Goal: Complete application form

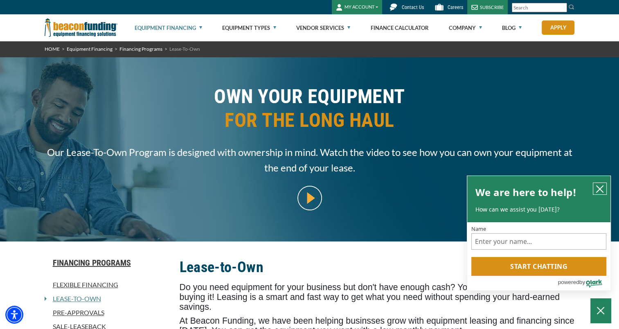
click at [596, 186] on button "close chatbox" at bounding box center [600, 188] width 13 height 11
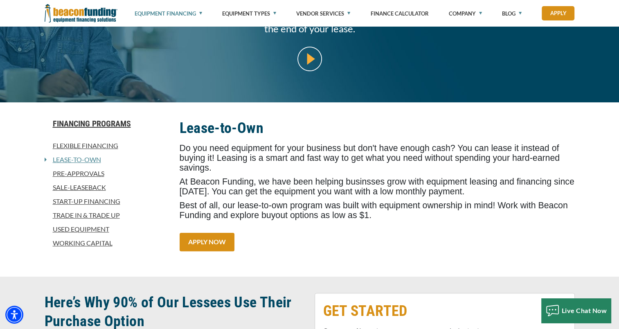
scroll to position [164, 0]
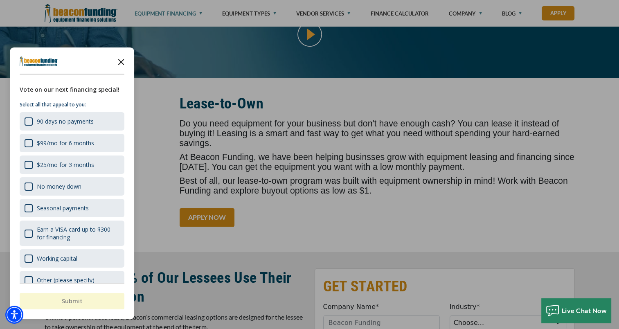
click at [119, 61] on icon "Close the survey" at bounding box center [121, 61] width 16 height 16
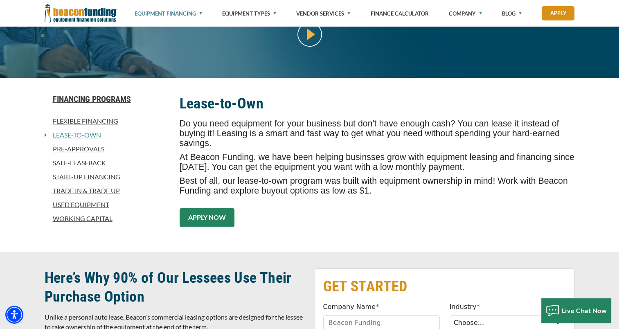
click at [210, 210] on link "APPLY NOW" at bounding box center [207, 217] width 55 height 18
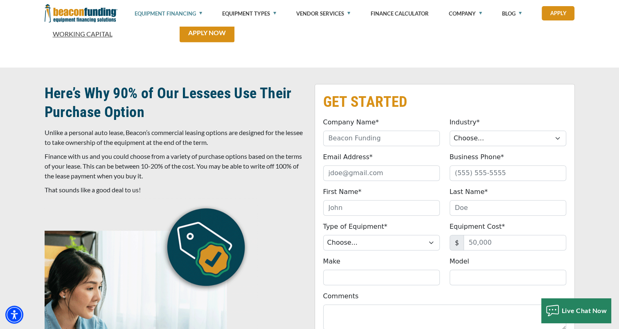
scroll to position [400, 0]
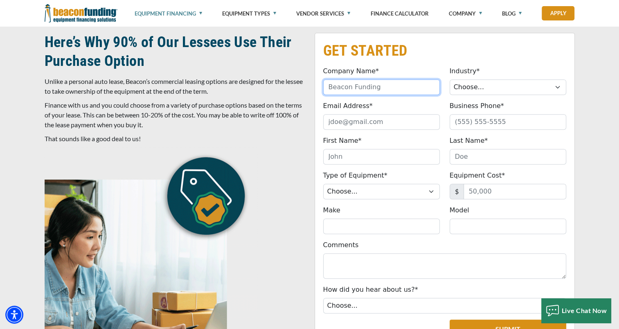
click at [368, 86] on input "Company Name*" at bounding box center [381, 87] width 117 height 16
type input "Our Five Rivers LLC"
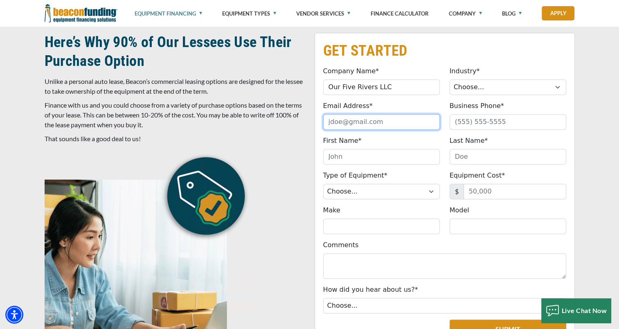
type input "singhgurjinder1995@yahoo.com"
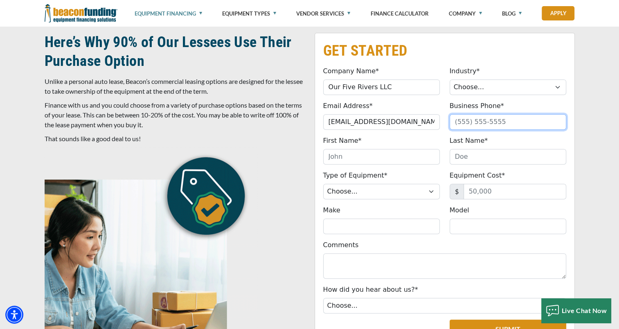
type input "7324397297"
type input "Gurjinder"
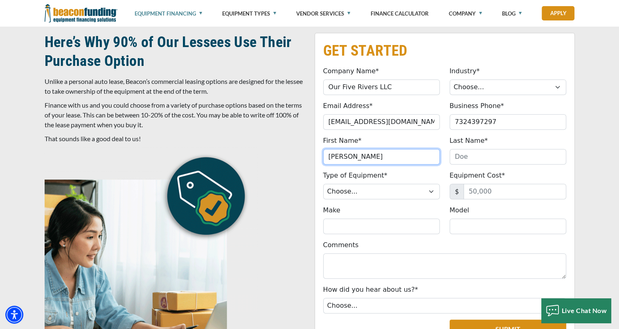
type input "Singh"
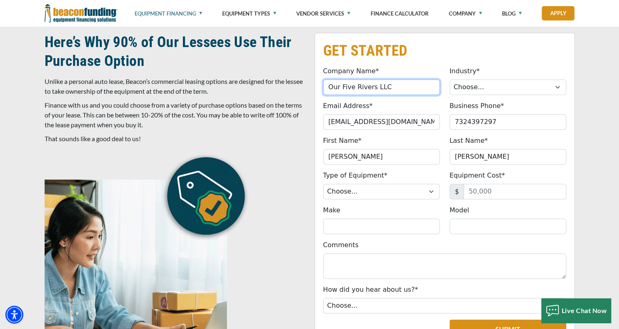
type input "(732) 439-7297"
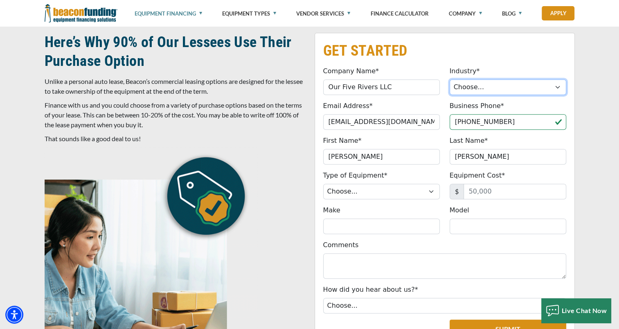
click at [504, 92] on select "Choose... Towing Landscape/Hardscape Decorated Apparel Septic Light Constructio…" at bounding box center [508, 87] width 117 height 16
select select "5"
click at [450, 79] on select "Choose... Towing Landscape/Hardscape Decorated Apparel Septic Light Constructio…" at bounding box center [508, 87] width 117 height 16
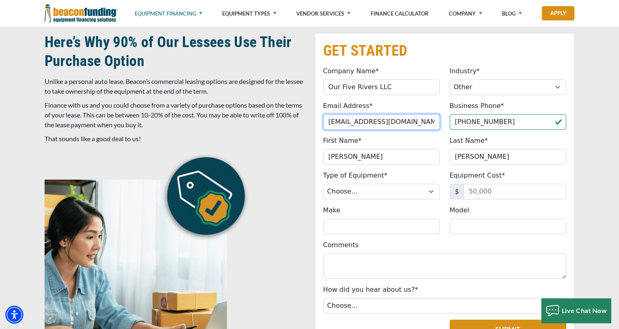
click at [362, 120] on input "singhgurjinder1995@yahoo.com" at bounding box center [381, 122] width 117 height 16
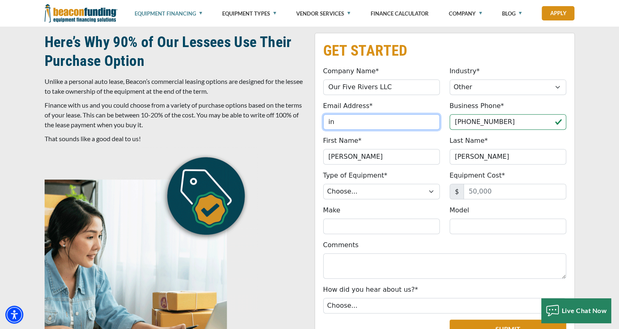
type input "info@thefiveriverz.com"
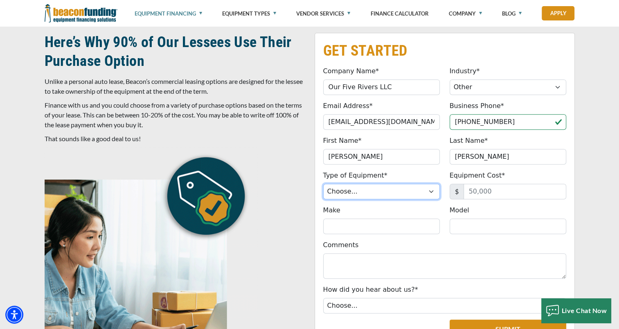
click at [371, 190] on select "Choose... Backhoe Boom/Bucket Truck Chipper Commercial Mower Crane DTG/DTF Prin…" at bounding box center [381, 192] width 117 height 16
select select "10"
click at [323, 184] on select "Choose... Backhoe Boom/Bucket Truck Chipper Commercial Mower Crane DTG/DTF Prin…" at bounding box center [381, 192] width 117 height 16
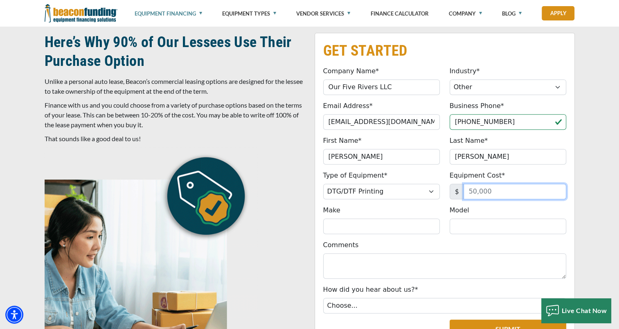
click at [467, 191] on input "Equipment Cost*" at bounding box center [515, 192] width 103 height 16
type input "15,000"
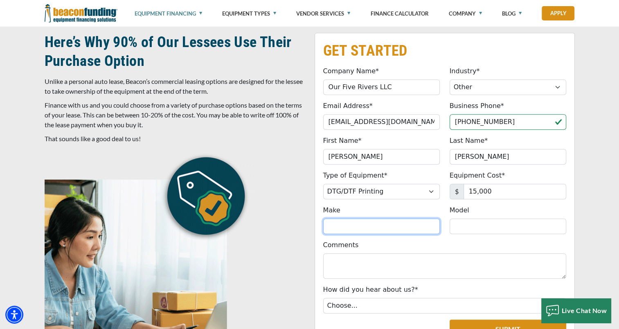
click at [331, 230] on input "Make" at bounding box center [381, 227] width 117 height 16
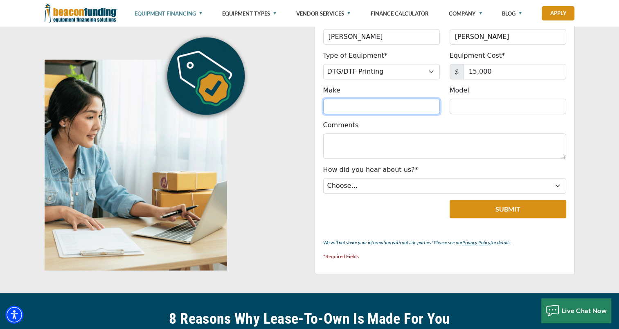
scroll to position [522, 0]
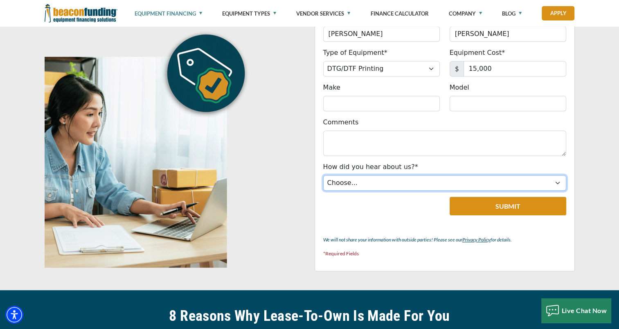
click at [373, 176] on select "Choose... Internet Search Vendor Referral Word of Mouth Client Referral Email E…" at bounding box center [444, 183] width 243 height 16
select select "5"
click at [323, 175] on select "Choose... Internet Search Vendor Referral Word of Mouth Client Referral Email E…" at bounding box center [444, 183] width 243 height 16
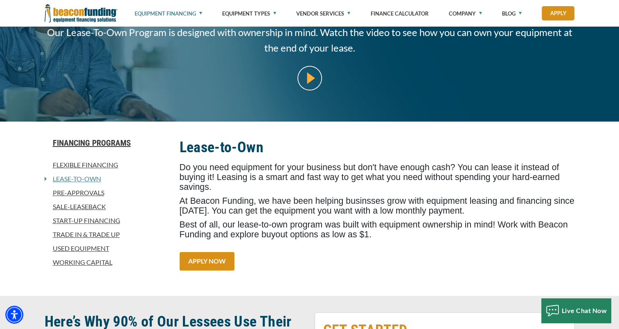
scroll to position [113, 0]
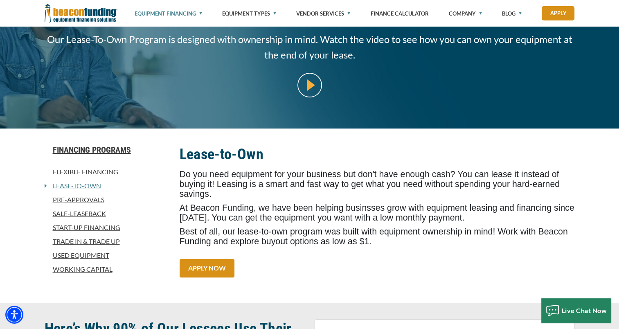
click at [88, 200] on link "Pre-approvals" at bounding box center [107, 200] width 125 height 10
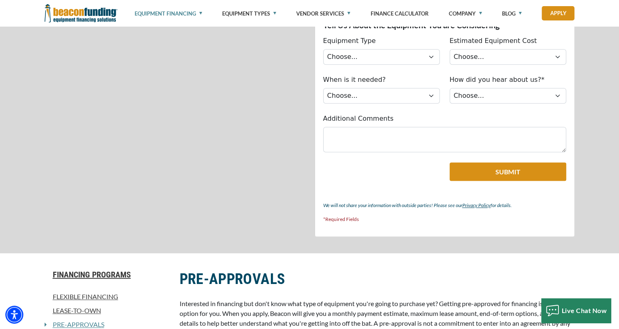
scroll to position [696, 0]
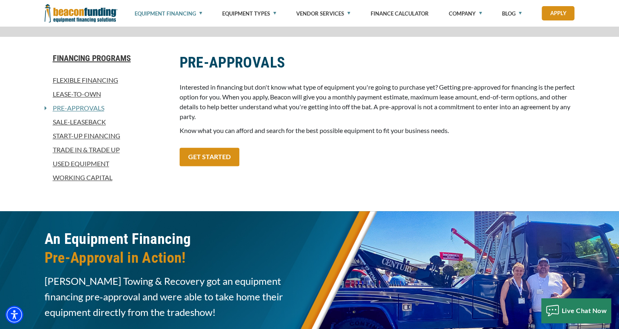
click at [95, 123] on link "Sale-Leaseback" at bounding box center [107, 122] width 125 height 10
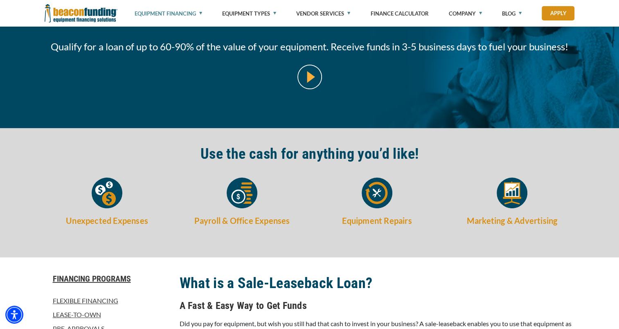
scroll to position [164, 0]
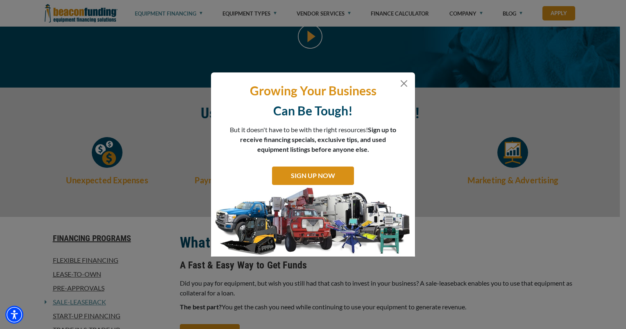
click at [465, 218] on div "Growing Your Business Can Be Tough! But it doesn't have to be with the right re…" at bounding box center [313, 164] width 626 height 329
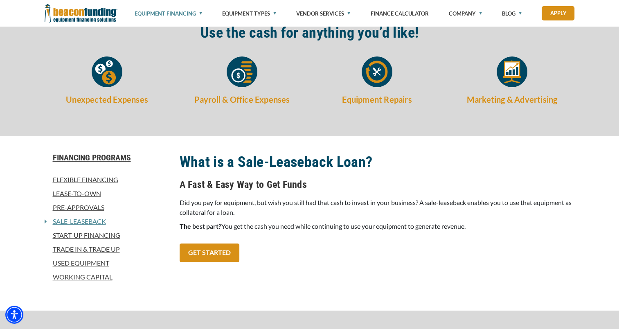
scroll to position [246, 0]
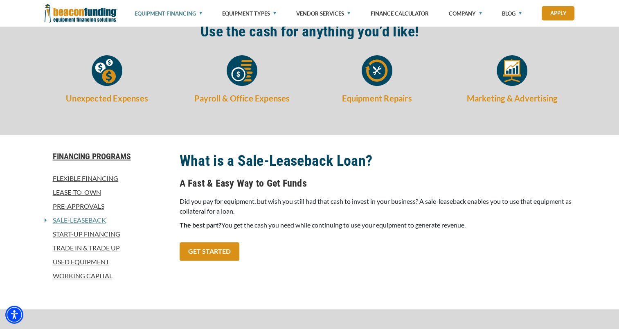
click at [96, 262] on link "Used Equipment" at bounding box center [107, 262] width 125 height 10
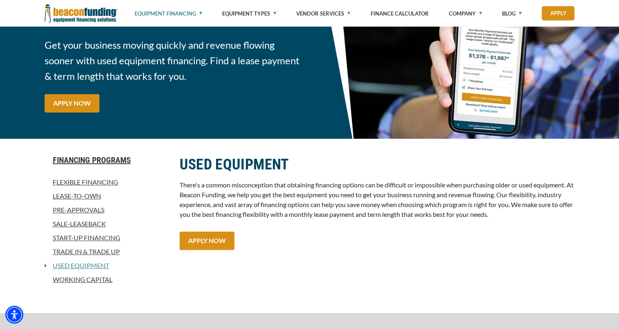
scroll to position [82, 0]
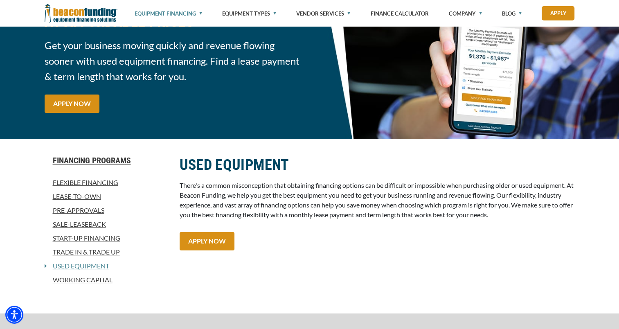
click at [69, 198] on link "Lease-To-Own" at bounding box center [107, 197] width 125 height 10
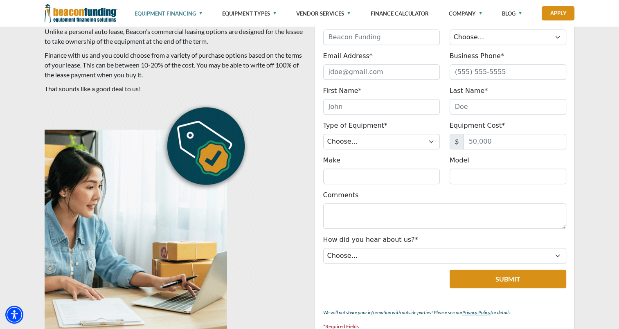
scroll to position [450, 0]
